Goal: Communication & Community: Answer question/provide support

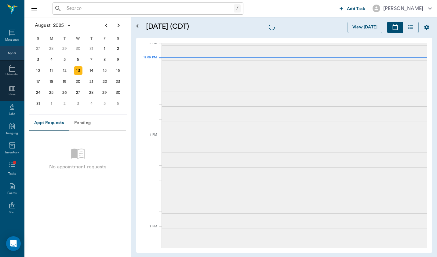
click at [175, 11] on input "text" at bounding box center [149, 8] width 170 height 9
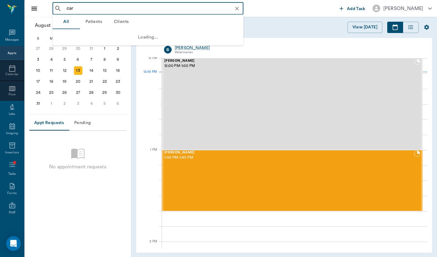
scroll to position [368, 0]
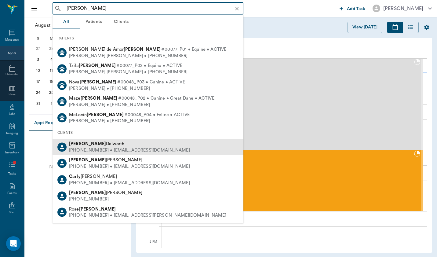
click at [166, 146] on div "[PERSON_NAME] [PHONE_NUMBER] • [EMAIL_ADDRESS][DOMAIN_NAME]" at bounding box center [148, 147] width 191 height 16
type input "[PERSON_NAME]"
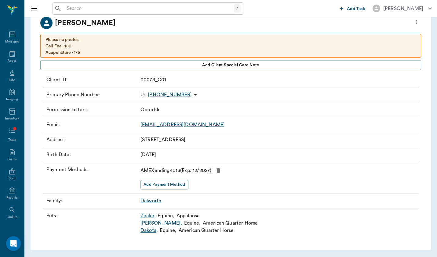
scroll to position [41, 0]
click at [418, 23] on icon "more" at bounding box center [416, 22] width 7 height 7
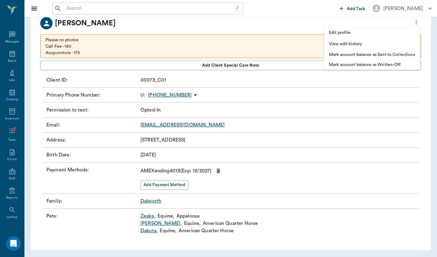
click at [203, 22] on div at bounding box center [218, 128] width 437 height 257
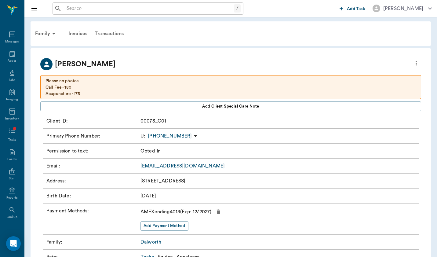
scroll to position [0, 0]
click at [52, 31] on icon at bounding box center [53, 33] width 7 height 7
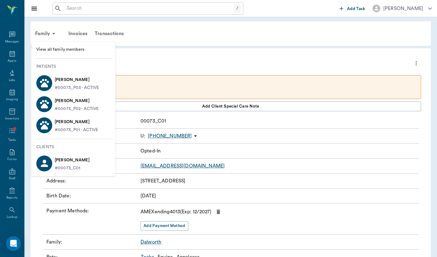
click at [177, 46] on div at bounding box center [218, 128] width 437 height 257
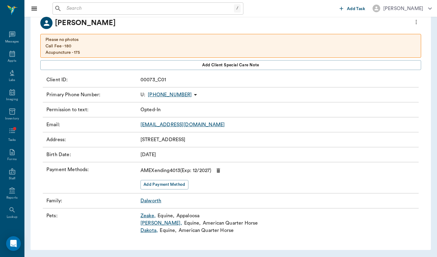
scroll to position [41, 0]
click at [194, 95] on icon at bounding box center [195, 95] width 3 height 2
click at [186, 95] on div at bounding box center [218, 128] width 437 height 257
click at [13, 245] on icon "Open Intercom Messenger" at bounding box center [13, 244] width 8 height 8
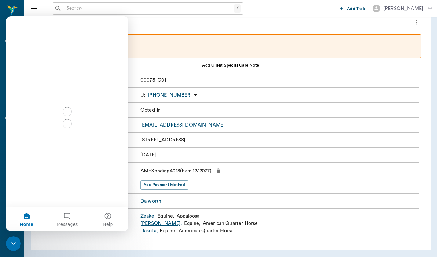
scroll to position [0, 0]
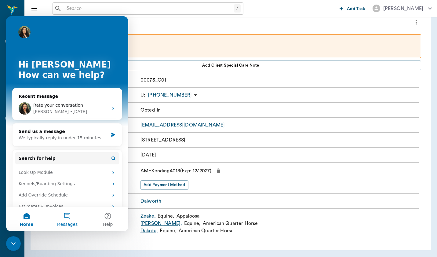
click at [69, 227] on button "Messages" at bounding box center [67, 219] width 41 height 24
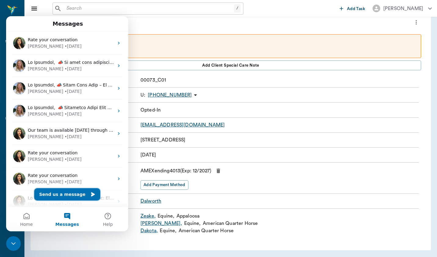
click at [63, 196] on button "Send us a message" at bounding box center [67, 194] width 66 height 12
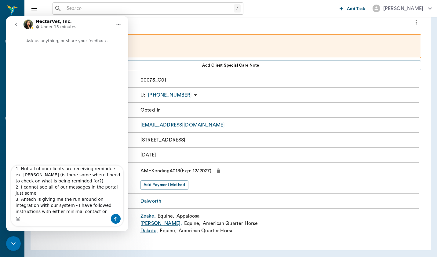
scroll to position [23, 0]
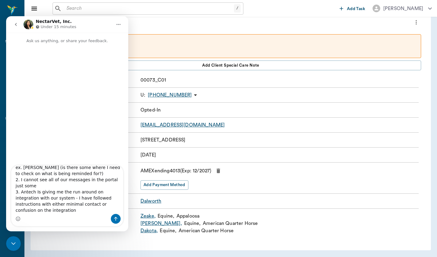
type textarea "Good morning! wanted to touch base on a few things: 1. Not all of our clients a…"
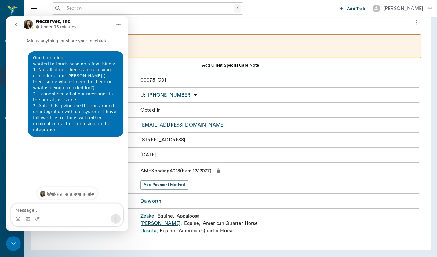
scroll to position [0, 0]
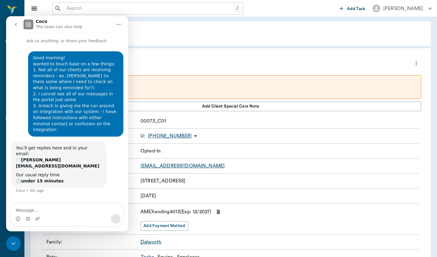
click at [17, 242] on div "Close Intercom Messenger" at bounding box center [13, 243] width 15 height 15
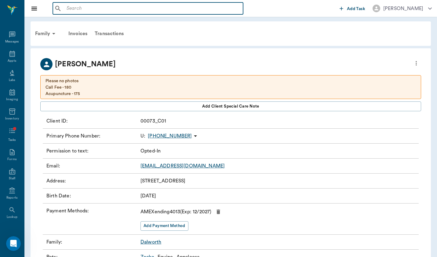
click at [170, 8] on input "text" at bounding box center [152, 8] width 177 height 9
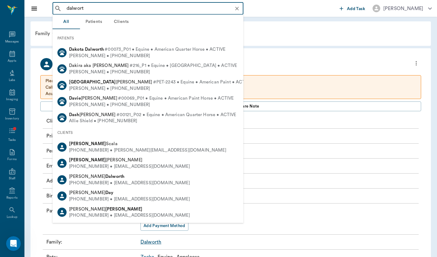
type input "dalworth"
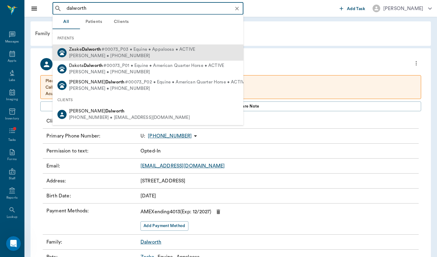
click at [152, 45] on div "Zeake Dalworth #00073_P03 • Equine • Appaloosa • ACTIVE [PERSON_NAME] • [PHONE_…" at bounding box center [148, 53] width 191 height 16
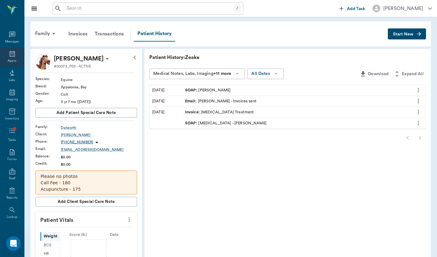
click at [8, 59] on div "Appts" at bounding box center [12, 61] width 9 height 5
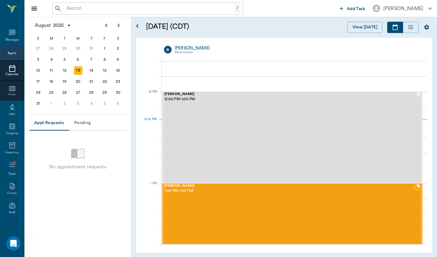
scroll to position [405, 0]
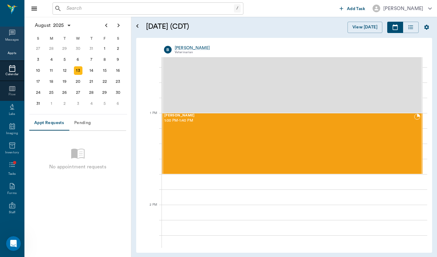
click at [13, 36] on icon at bounding box center [12, 32] width 7 height 7
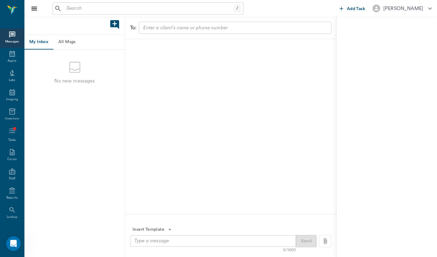
click at [71, 47] on button "All Msgs" at bounding box center [67, 42] width 28 height 15
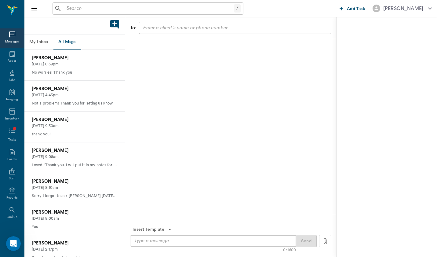
click at [45, 42] on button "My Inbox" at bounding box center [38, 42] width 29 height 15
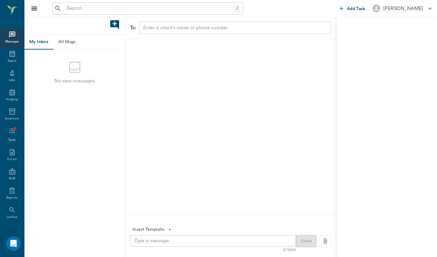
click at [66, 40] on button "All Msgs" at bounding box center [67, 42] width 28 height 15
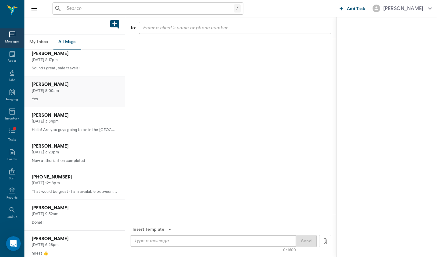
scroll to position [269, 0]
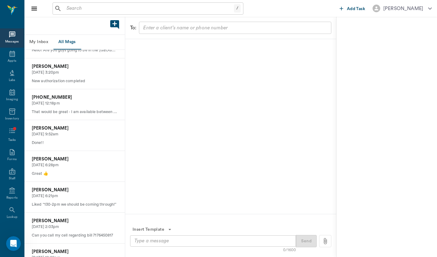
click at [174, 32] on div "​" at bounding box center [235, 28] width 193 height 12
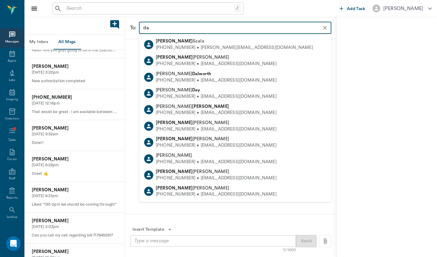
type input "dal"
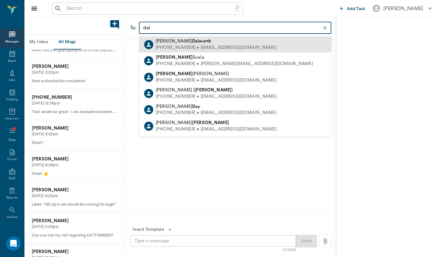
click at [192, 41] on b "Dalworth" at bounding box center [201, 41] width 19 height 5
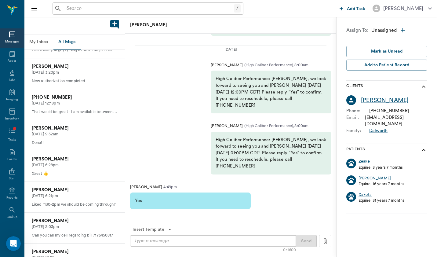
click at [19, 243] on div "Open Intercom Messenger" at bounding box center [13, 244] width 20 height 20
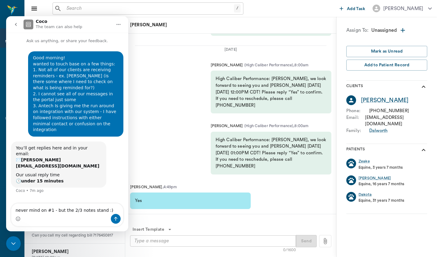
type textarea "never mind on #1 - but the 2/3 notes stand :)"
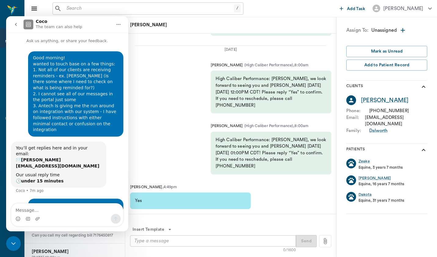
scroll to position [12, 0]
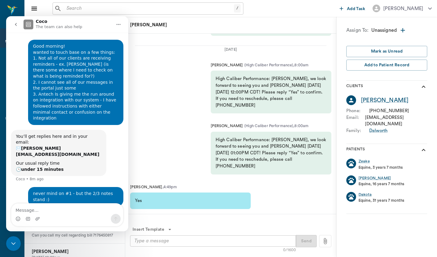
click at [15, 242] on icon "Close Intercom Messenger" at bounding box center [13, 243] width 7 height 7
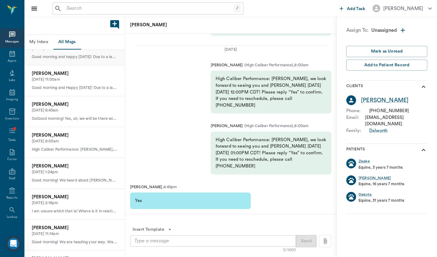
scroll to position [641, 0]
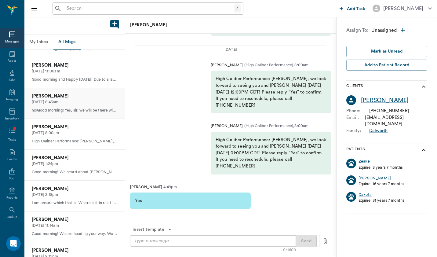
click at [101, 93] on p "[PERSON_NAME]" at bounding box center [75, 96] width 86 height 7
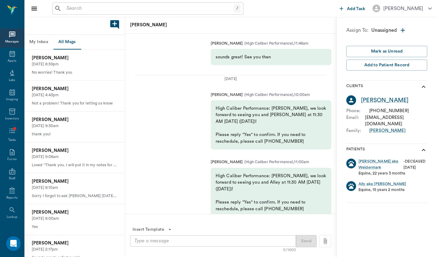
scroll to position [0, 0]
click at [47, 38] on button "My Inbox" at bounding box center [38, 42] width 29 height 15
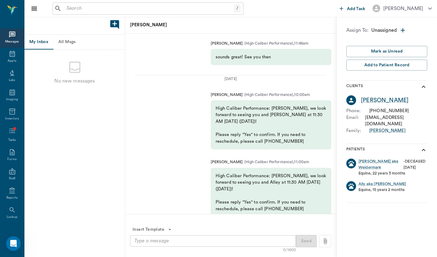
click at [72, 41] on button "All Msgs" at bounding box center [67, 42] width 28 height 15
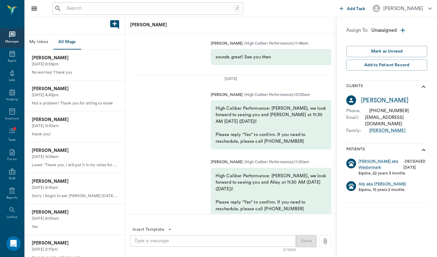
click at [17, 31] on div "Messages" at bounding box center [12, 37] width 24 height 19
click at [17, 62] on div "Appts" at bounding box center [12, 57] width 24 height 19
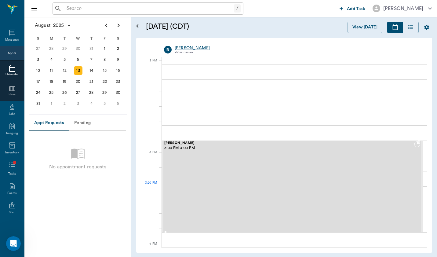
scroll to position [547, 0]
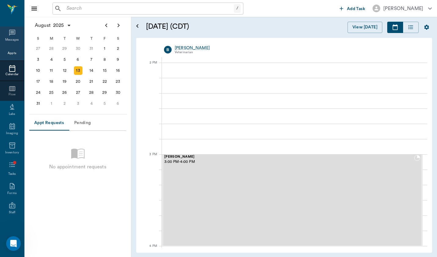
click at [17, 35] on div "Messages" at bounding box center [12, 36] width 24 height 19
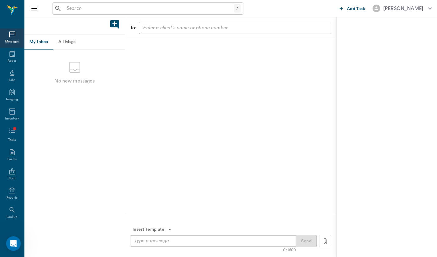
click at [178, 28] on input "text" at bounding box center [235, 28] width 188 height 9
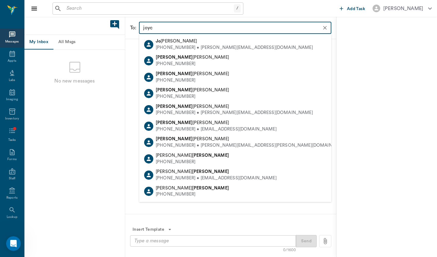
type input "[PERSON_NAME]"
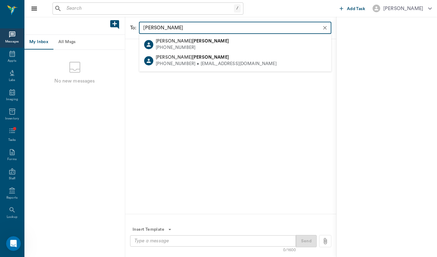
click at [182, 59] on div "[PERSON_NAME]" at bounding box center [216, 57] width 121 height 6
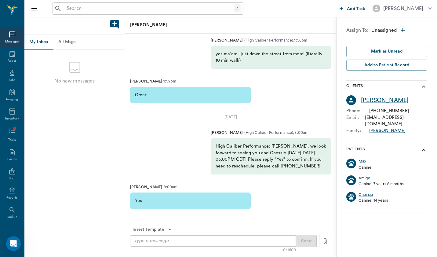
click at [174, 238] on textarea at bounding box center [213, 241] width 157 height 7
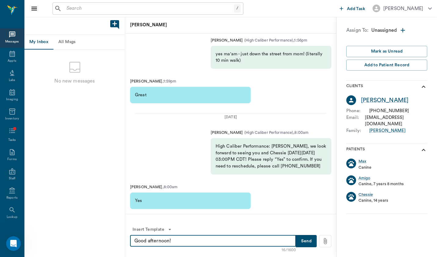
scroll to position [0, 0]
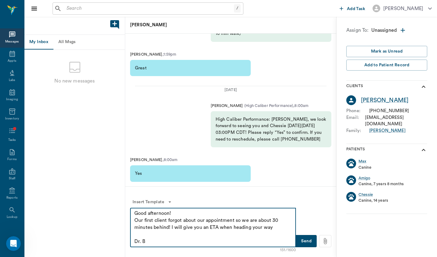
type textarea "Good afternoon! Our first client forgot about our appointment so we are about 3…"
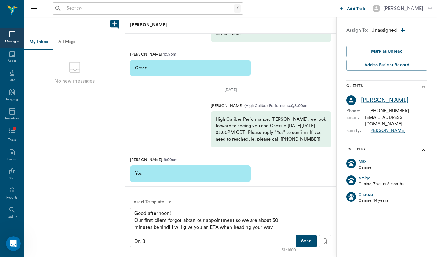
click at [314, 241] on button "Send" at bounding box center [306, 241] width 21 height 12
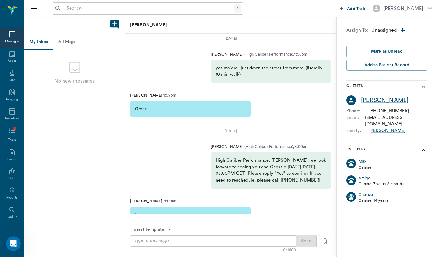
scroll to position [-98, 0]
click at [68, 44] on button "All Msgs" at bounding box center [67, 42] width 28 height 15
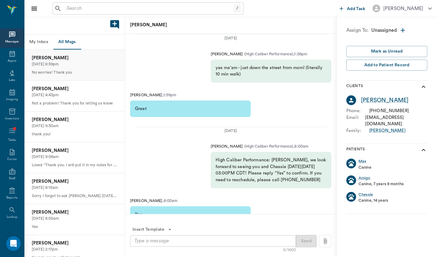
click at [78, 76] on div "[PERSON_NAME] [DATE] 8:59pm No worries! Thank you" at bounding box center [74, 65] width 101 height 31
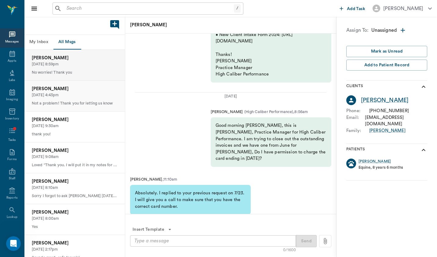
click at [79, 96] on p "[DATE] 4:43pm" at bounding box center [75, 95] width 86 height 6
